Goal: Task Accomplishment & Management: Complete application form

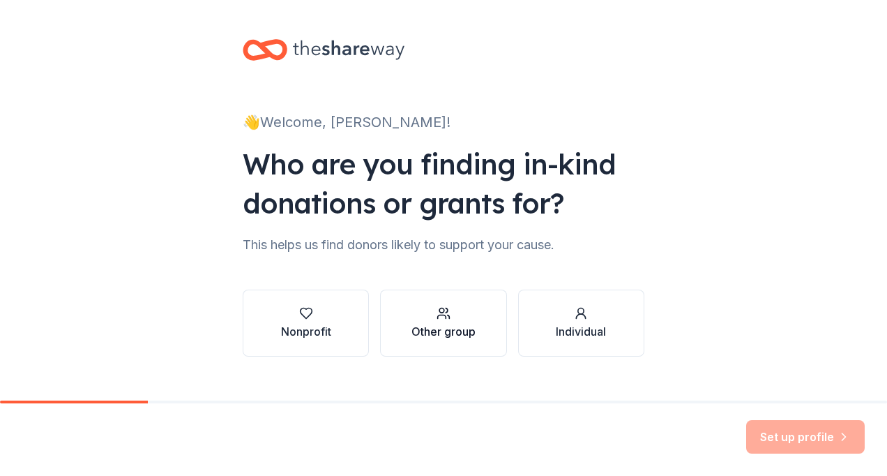
click at [441, 319] on icon "button" at bounding box center [444, 313] width 14 height 14
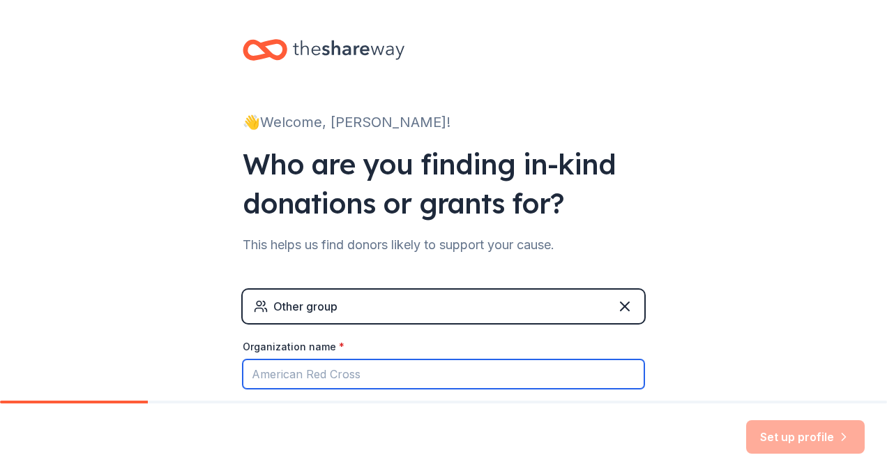
click at [328, 377] on input "Organization name *" at bounding box center [444, 373] width 402 height 29
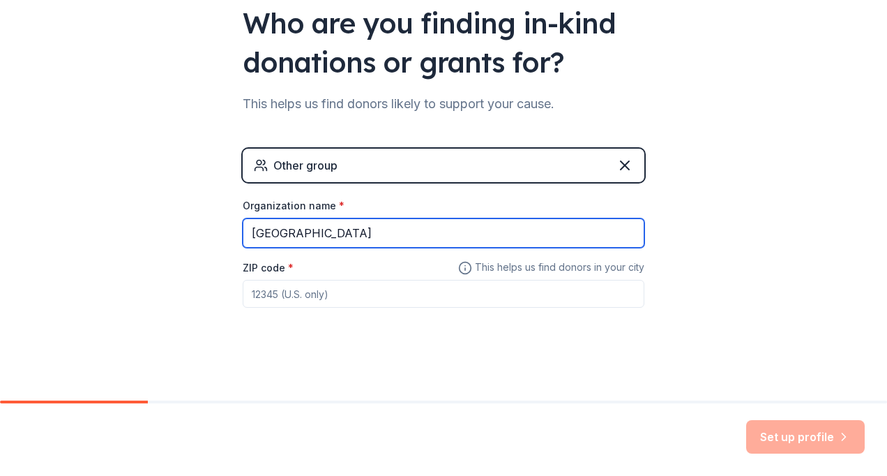
scroll to position [142, 0]
type input "[GEOGRAPHIC_DATA]"
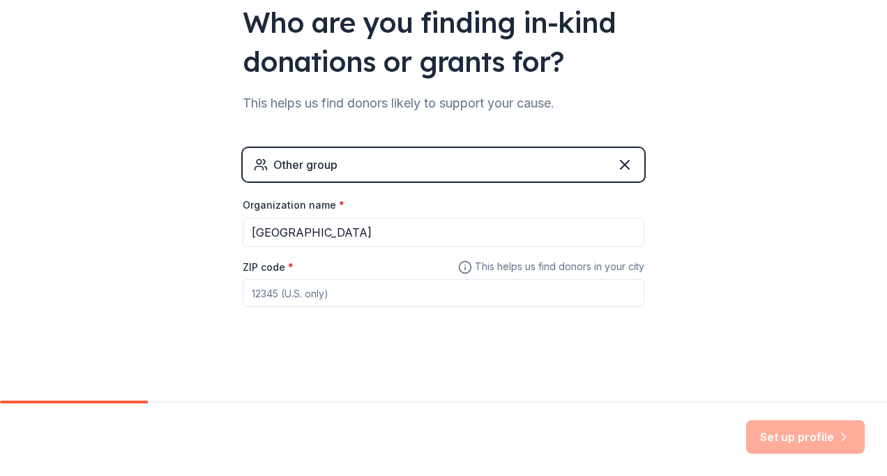
click at [271, 290] on input "ZIP code *" at bounding box center [444, 293] width 402 height 28
type input "30040"
click at [808, 442] on button "Set up profile" at bounding box center [805, 436] width 119 height 33
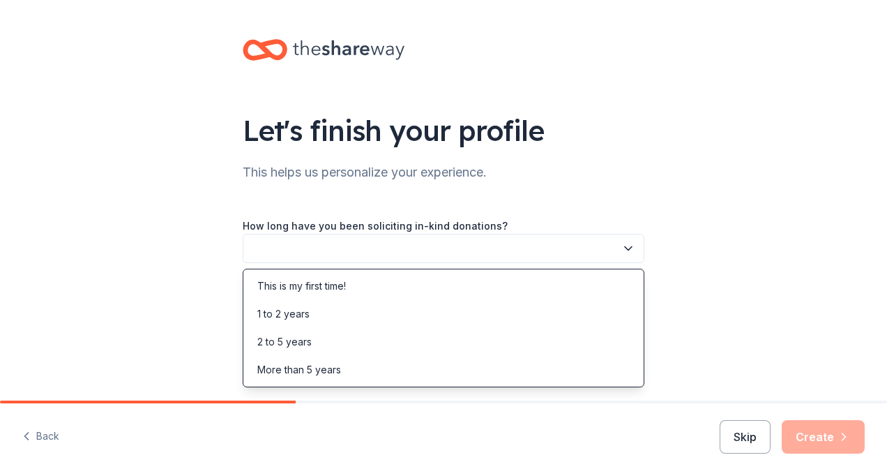
click at [629, 249] on icon "button" at bounding box center [628, 248] width 7 height 3
click at [364, 282] on div "This is my first time!" at bounding box center [443, 286] width 395 height 28
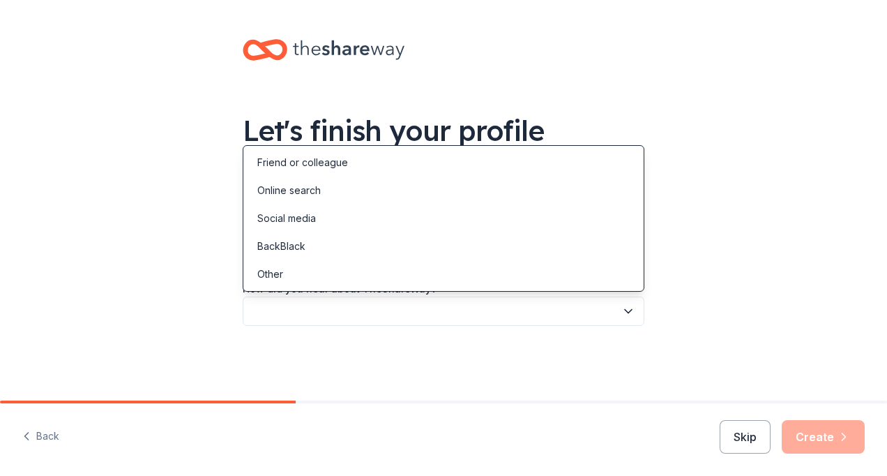
click at [627, 310] on icon "button" at bounding box center [628, 311] width 7 height 3
click at [323, 158] on div "Friend or colleague" at bounding box center [302, 162] width 91 height 17
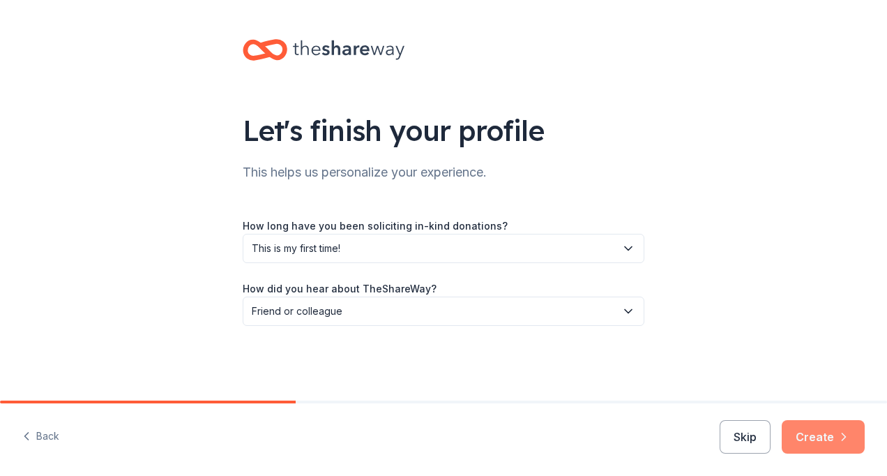
click at [828, 435] on button "Create" at bounding box center [823, 436] width 83 height 33
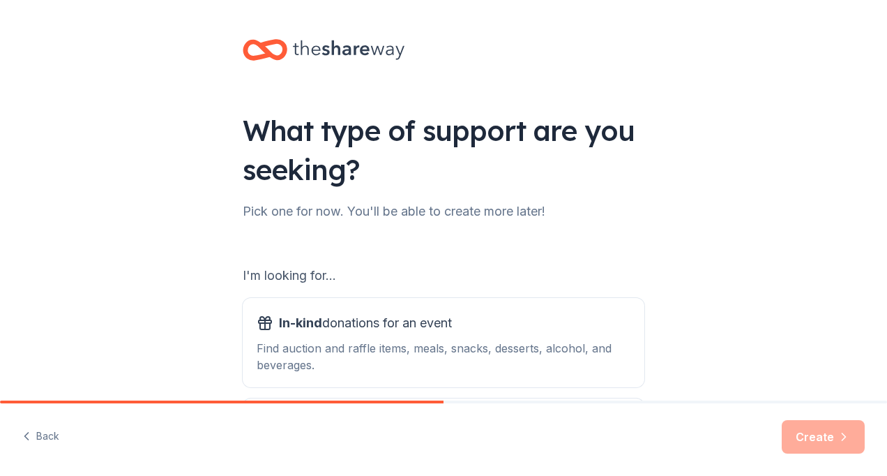
click at [308, 275] on div "I'm looking for..." at bounding box center [444, 275] width 402 height 22
click at [319, 327] on span "In-kind donations for an event" at bounding box center [365, 323] width 173 height 22
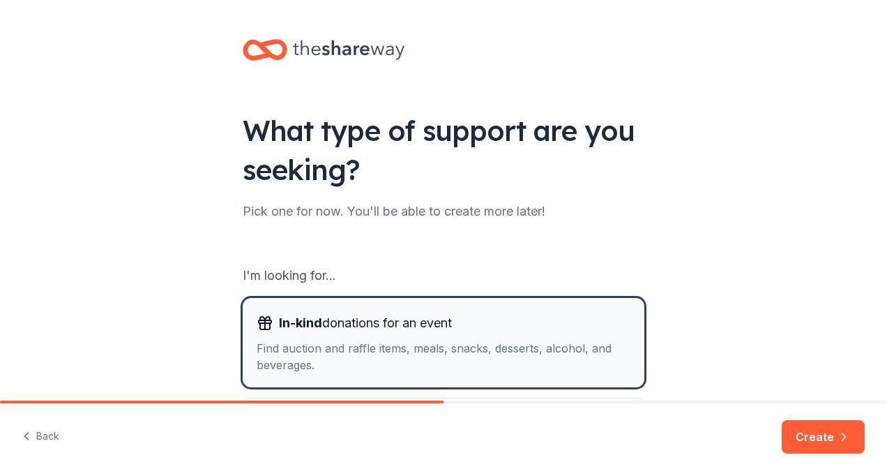
click at [319, 338] on div "In-kind donations for an event Find auction and raffle items, meals, snacks, de…" at bounding box center [444, 342] width 374 height 61
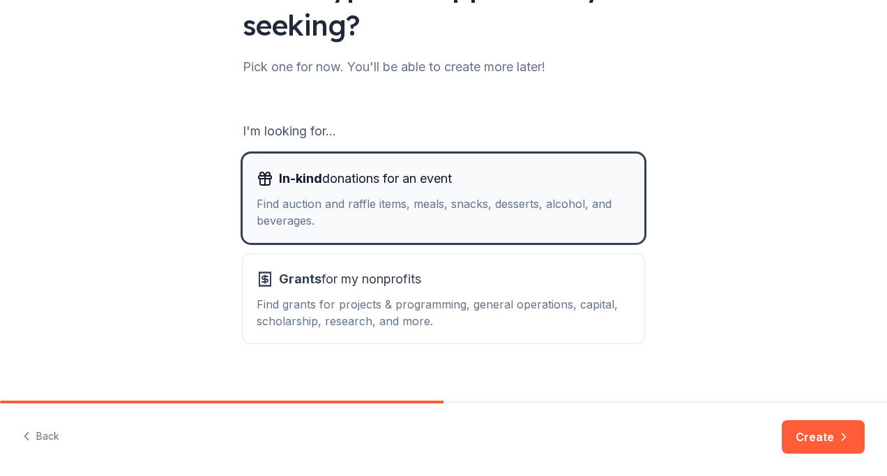
scroll to position [145, 0]
click at [311, 295] on div "Find grants for projects & programming, general operations, capital, scholarshi…" at bounding box center [444, 311] width 374 height 33
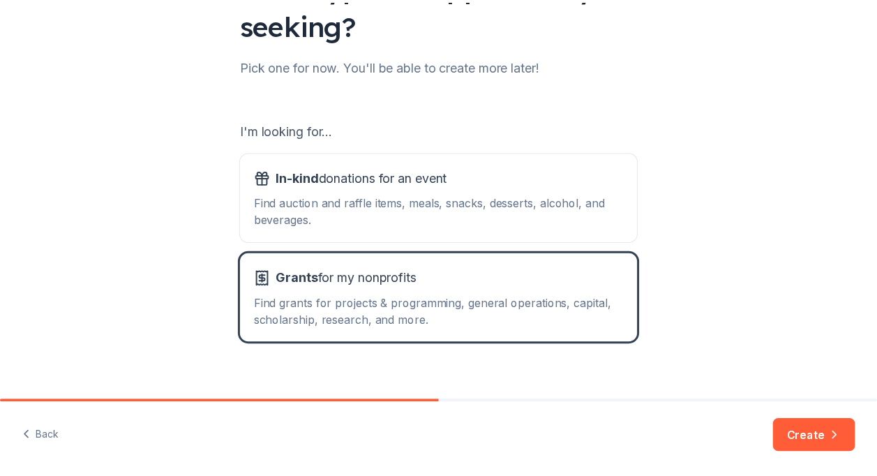
scroll to position [162, 0]
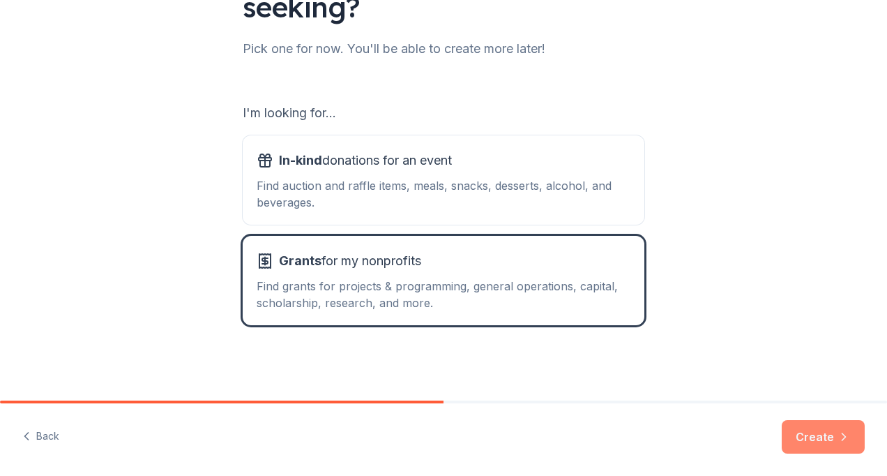
click at [812, 437] on button "Create" at bounding box center [823, 436] width 83 height 33
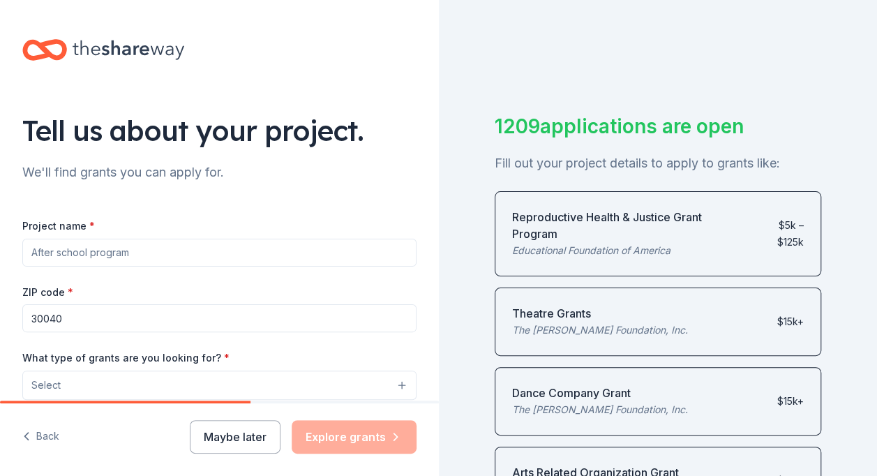
click at [109, 248] on input "Project name *" at bounding box center [219, 252] width 394 height 28
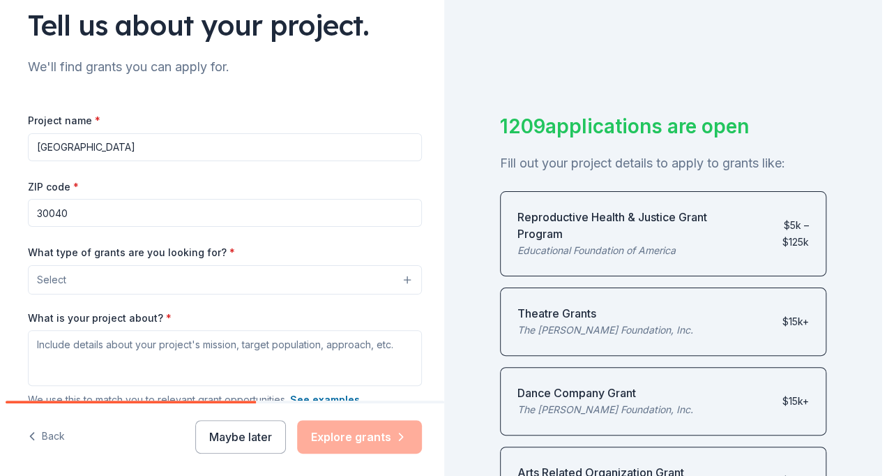
scroll to position [106, 0]
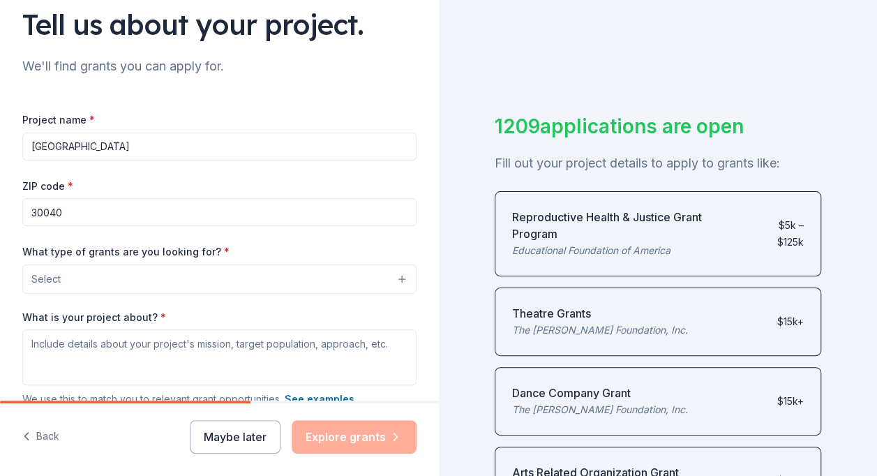
type input "[GEOGRAPHIC_DATA]"
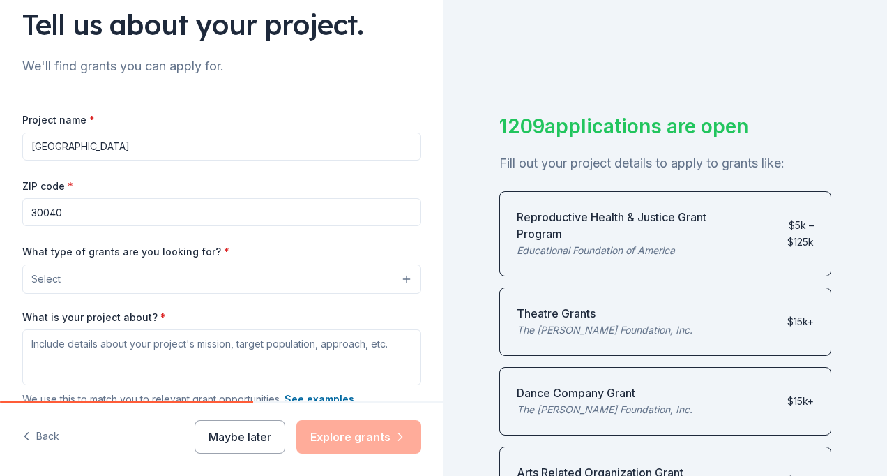
click at [391, 278] on button "Select" at bounding box center [221, 278] width 399 height 29
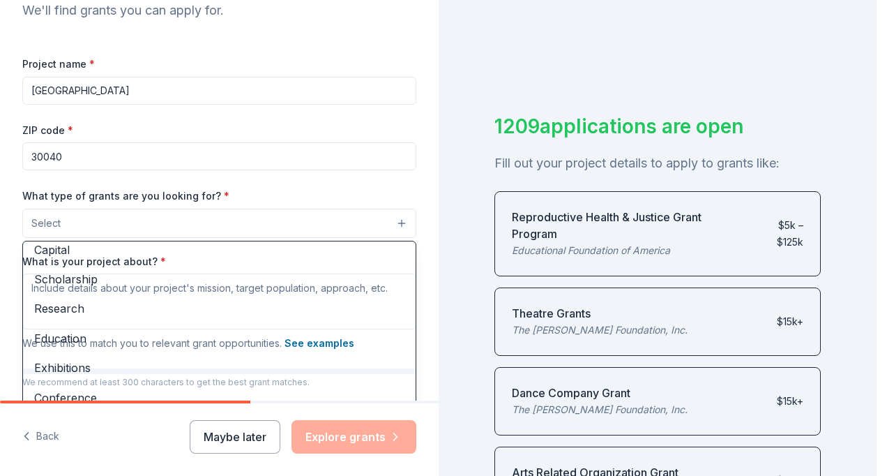
scroll to position [0, 0]
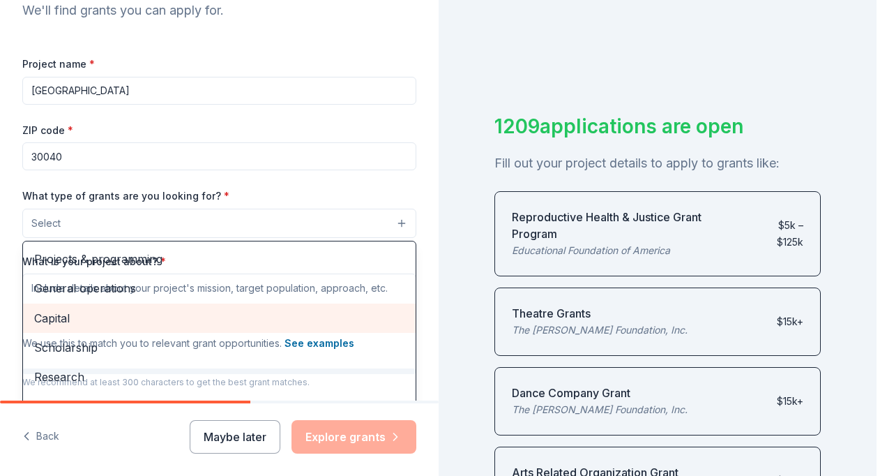
click at [52, 318] on span "Capital" at bounding box center [219, 318] width 370 height 18
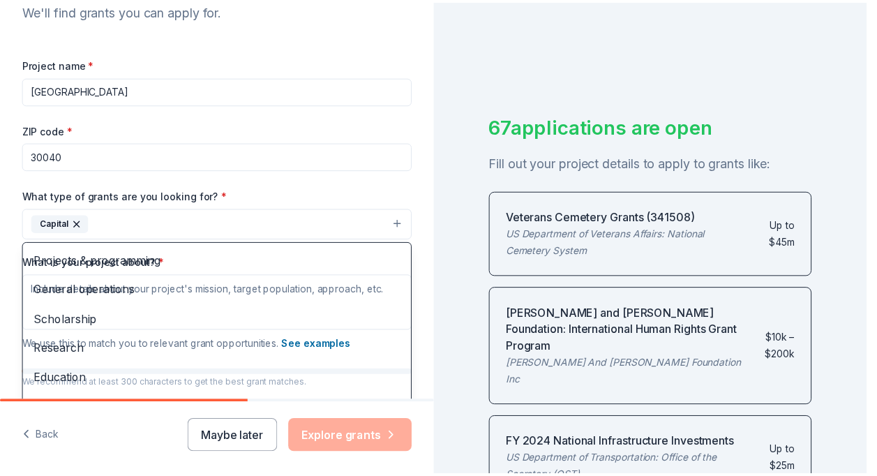
scroll to position [190, 0]
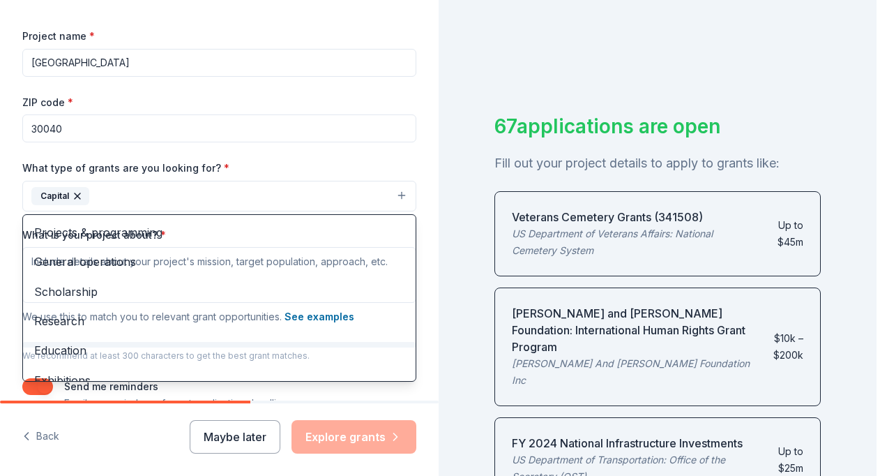
drag, startPoint x: 874, startPoint y: 464, endPoint x: 870, endPoint y: 456, distance: 9.4
click at [870, 456] on div "Tell us about your project. We'll find grants you can apply for. Project name *…" at bounding box center [438, 238] width 877 height 476
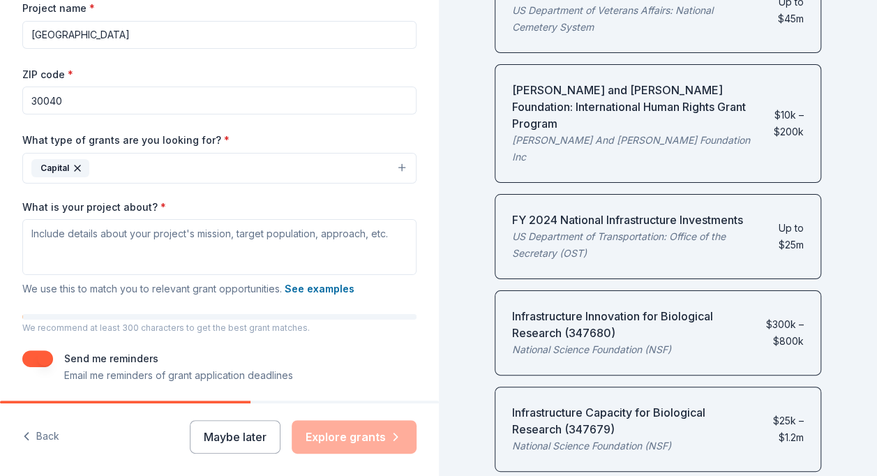
scroll to position [245, 0]
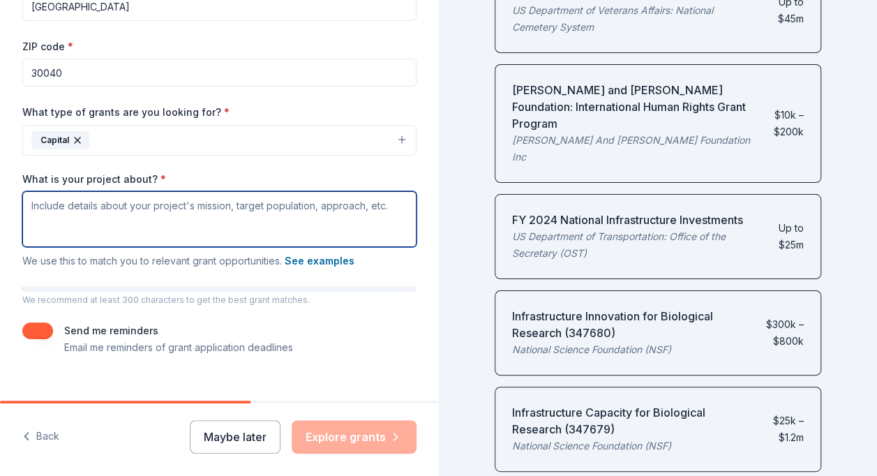
click at [38, 202] on textarea "What is your project about? *" at bounding box center [219, 219] width 394 height 56
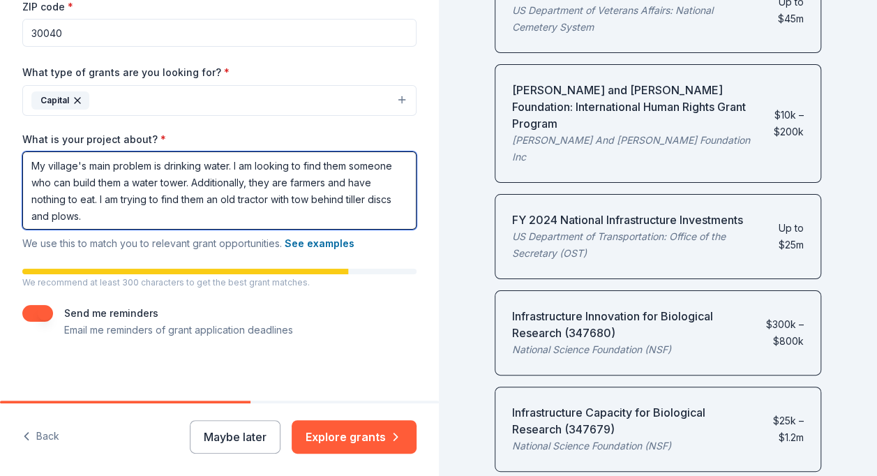
scroll to position [289, 0]
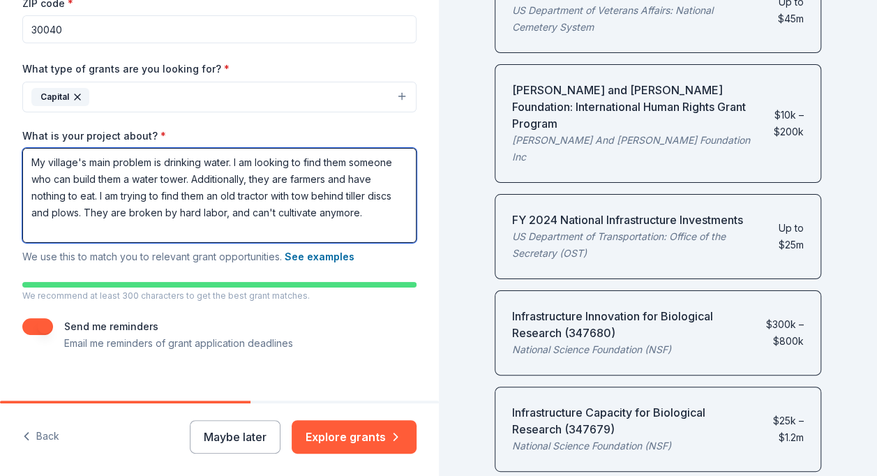
type textarea "My village's main problem is drinking water. I am looking to find them someone …"
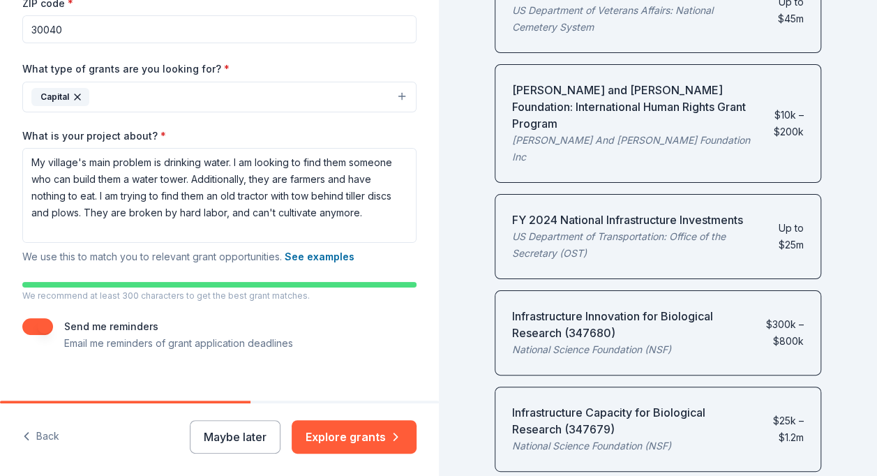
click at [44, 322] on button "button" at bounding box center [37, 326] width 31 height 17
click at [42, 321] on button "button" at bounding box center [37, 326] width 31 height 17
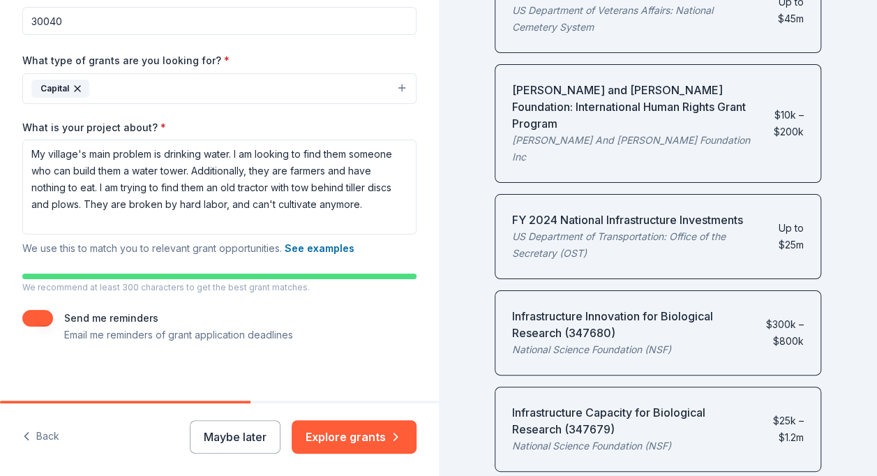
scroll to position [305, 0]
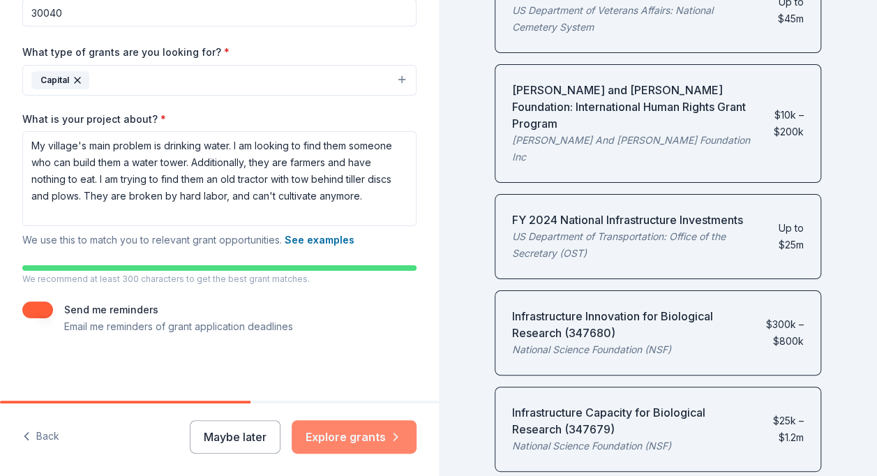
click at [358, 437] on button "Explore grants" at bounding box center [353, 436] width 125 height 33
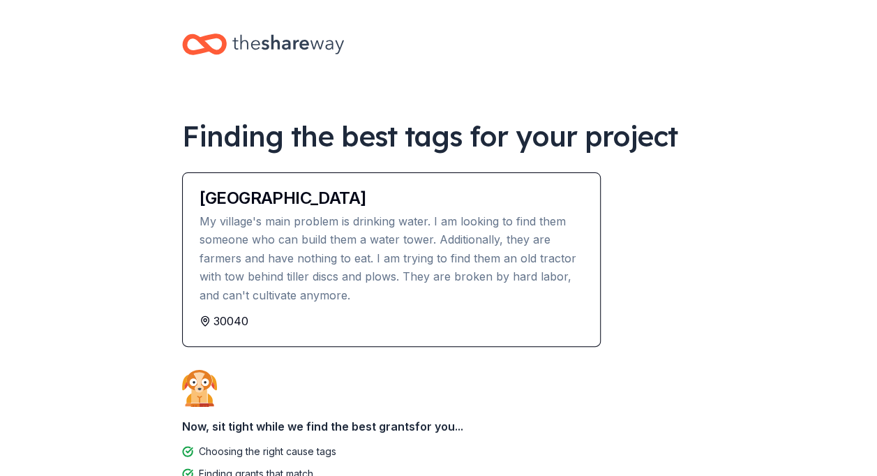
scroll to position [120, 0]
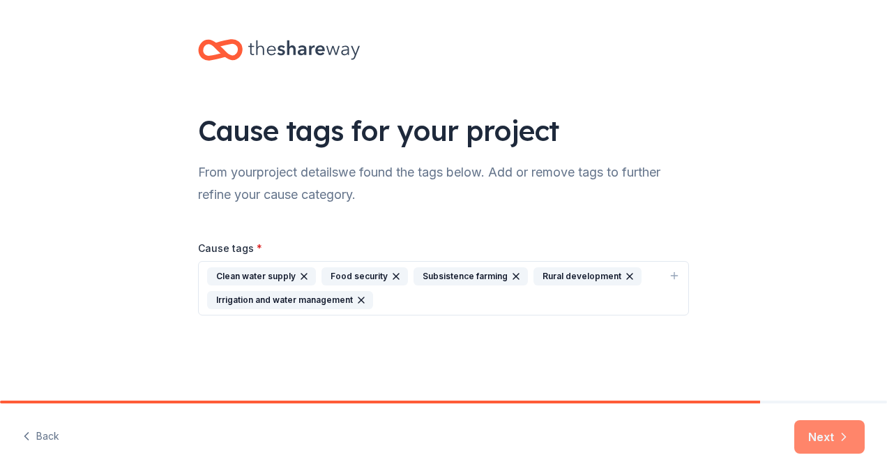
click at [824, 438] on button "Next" at bounding box center [829, 436] width 70 height 33
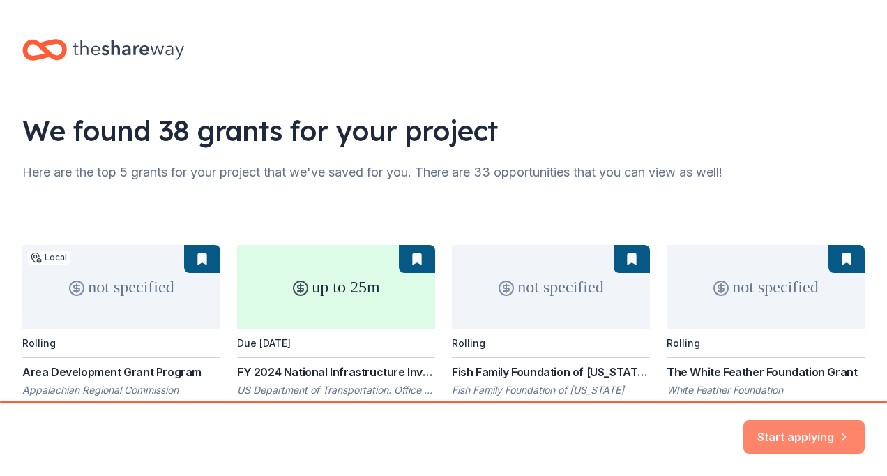
click at [808, 432] on button "Start applying" at bounding box center [803, 427] width 121 height 33
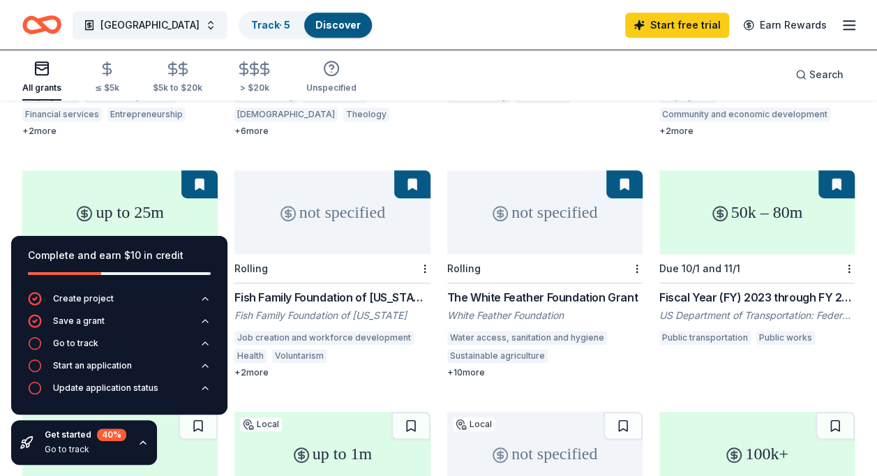
scroll to position [326, 0]
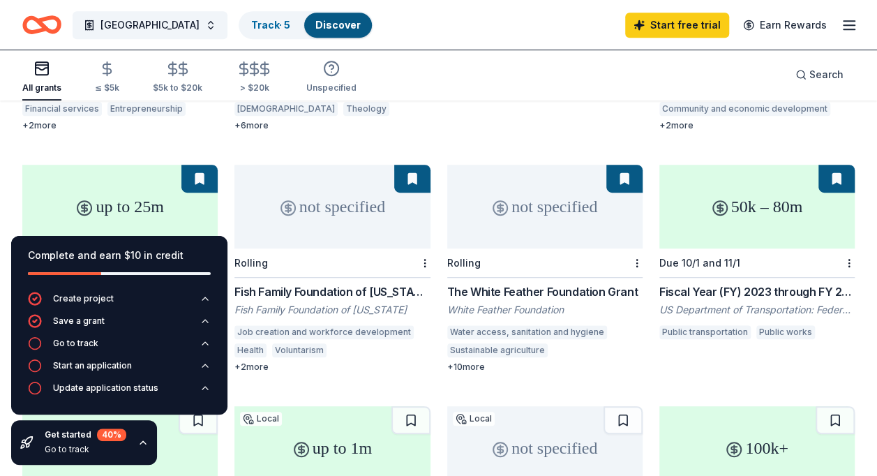
click at [123, 197] on div "up to 25m" at bounding box center [119, 207] width 195 height 84
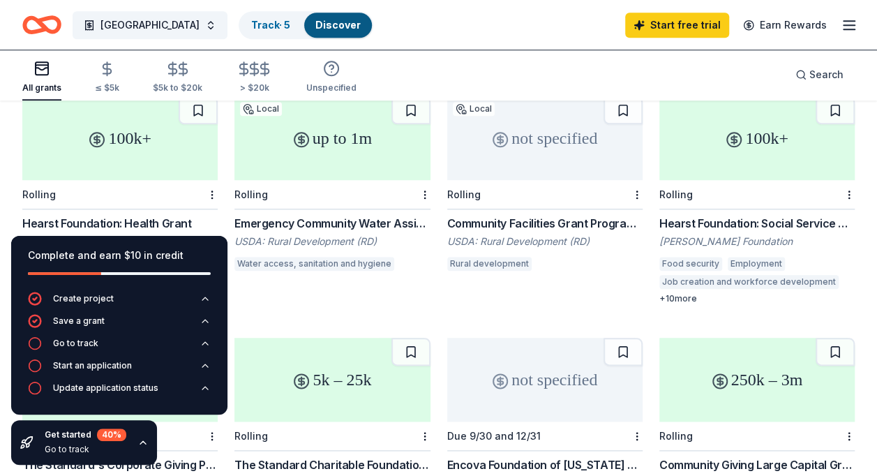
scroll to position [590, 0]
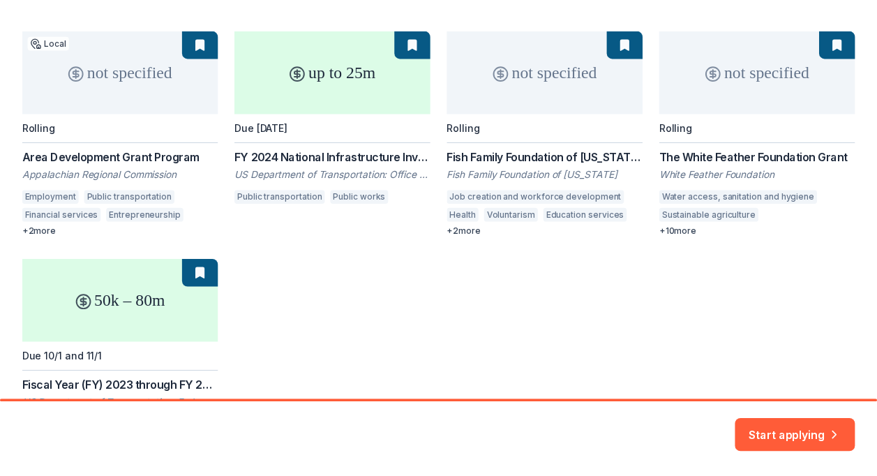
scroll to position [217, 0]
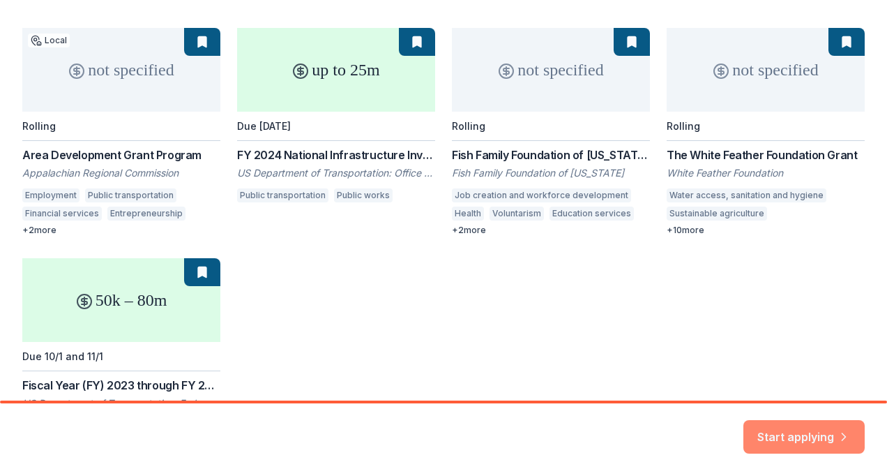
click at [778, 427] on button "Start applying" at bounding box center [803, 427] width 121 height 33
